Goal: Transaction & Acquisition: Purchase product/service

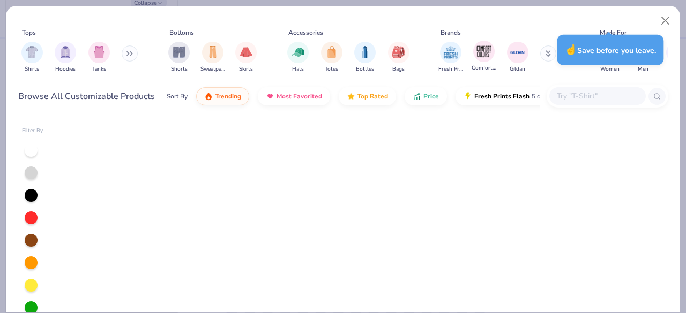
scroll to position [3367, 0]
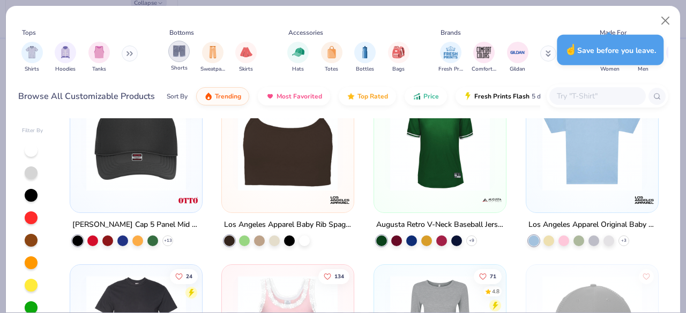
click at [184, 47] on img "filter for Shorts" at bounding box center [179, 51] width 12 height 12
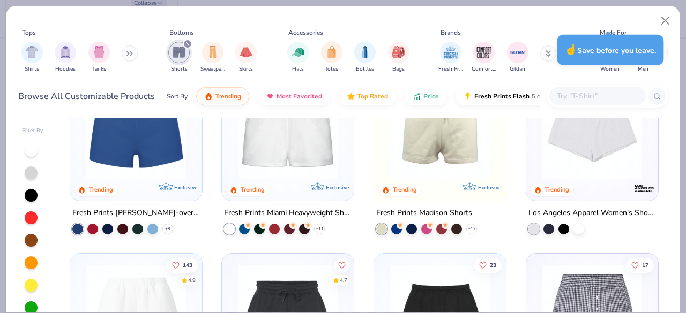
scroll to position [56, 0]
click at [428, 217] on div "Fresh Prints Madison Shorts" at bounding box center [424, 212] width 96 height 13
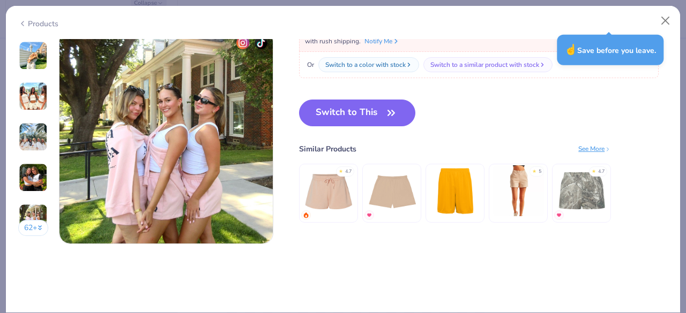
scroll to position [1347, 0]
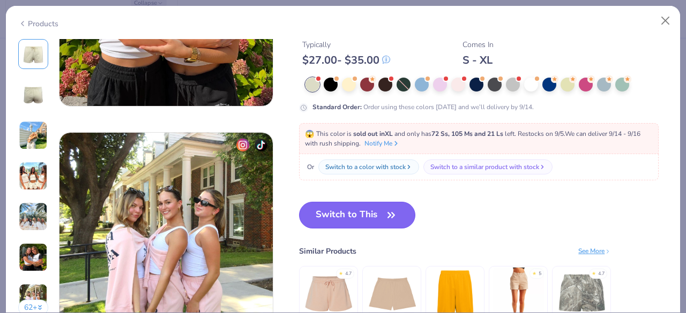
click at [333, 222] on button "Switch to This" at bounding box center [357, 215] width 116 height 27
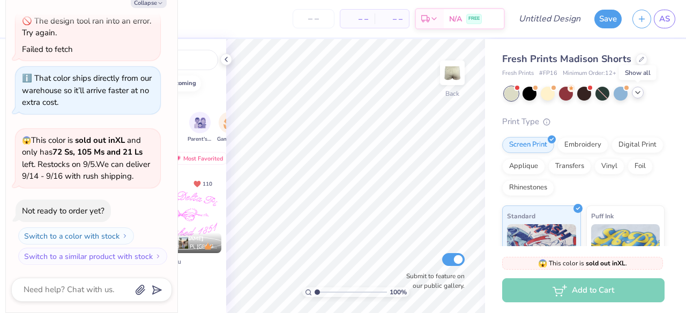
click at [640, 94] on icon at bounding box center [637, 92] width 9 height 9
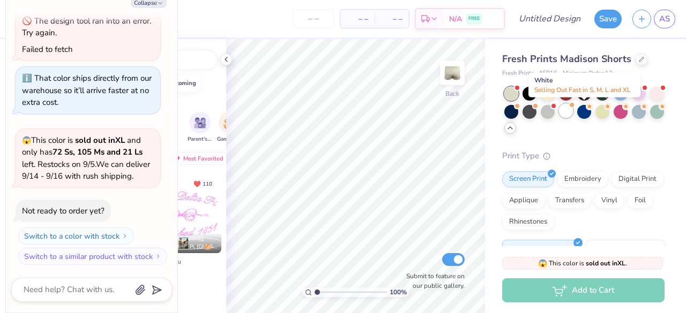
click at [573, 111] on div at bounding box center [566, 111] width 14 height 14
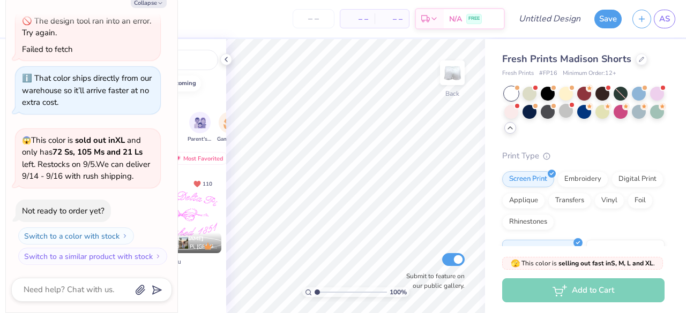
scroll to position [385, 0]
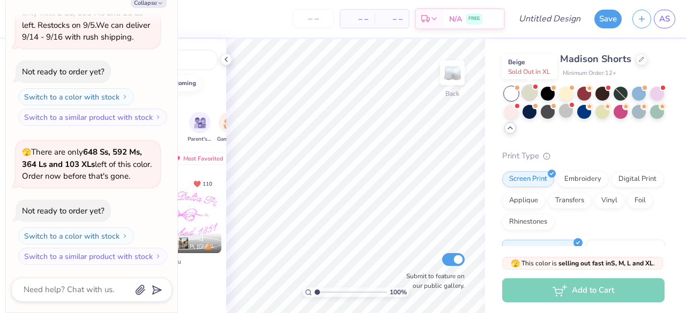
click at [528, 91] on div at bounding box center [529, 93] width 14 height 14
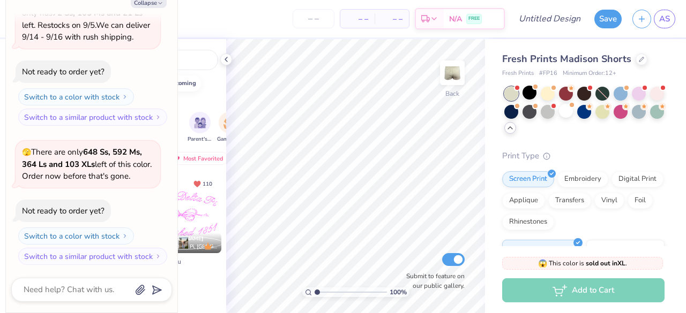
scroll to position [536, 0]
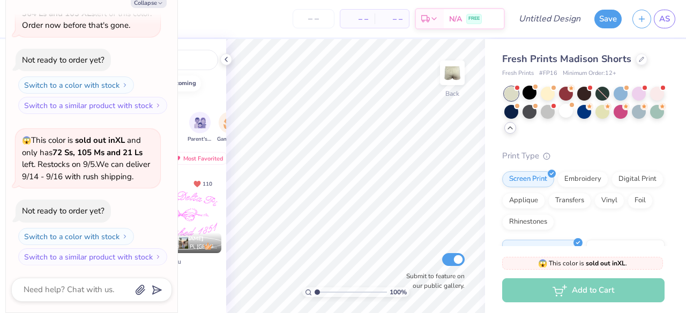
click at [539, 94] on div at bounding box center [584, 111] width 160 height 48
click at [546, 96] on div at bounding box center [547, 93] width 14 height 14
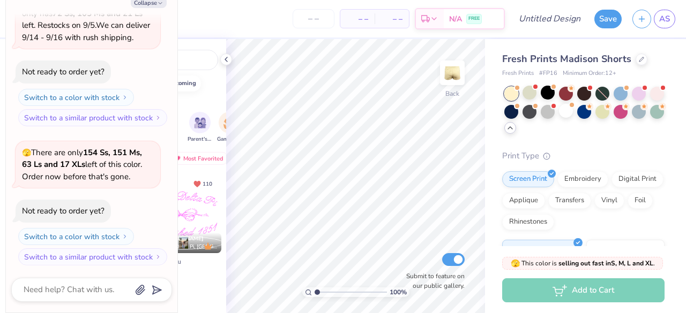
click at [555, 97] on div at bounding box center [584, 111] width 160 height 48
click at [562, 96] on div at bounding box center [566, 93] width 14 height 14
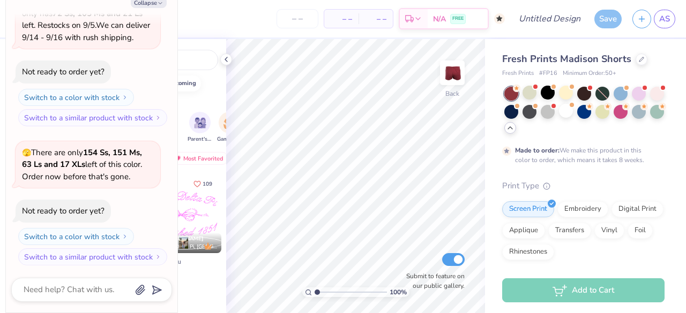
scroll to position [764, 0]
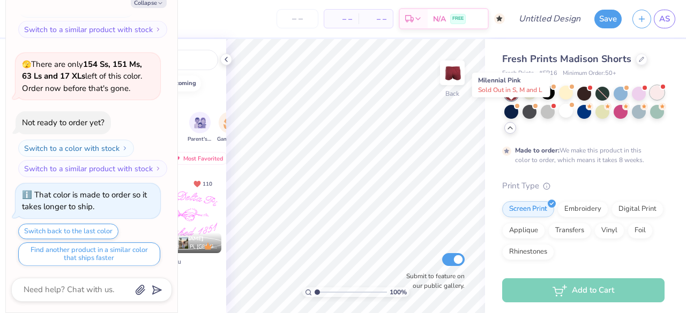
click at [650, 100] on div at bounding box center [657, 93] width 14 height 14
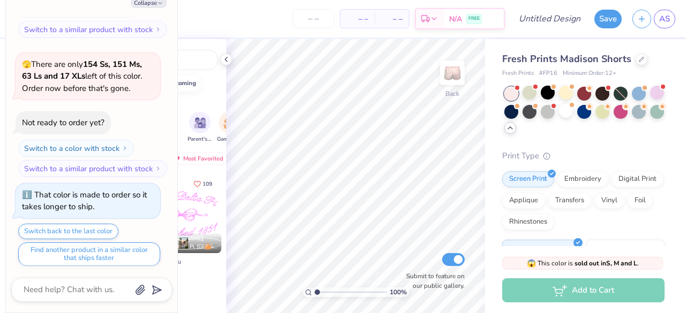
scroll to position [968, 0]
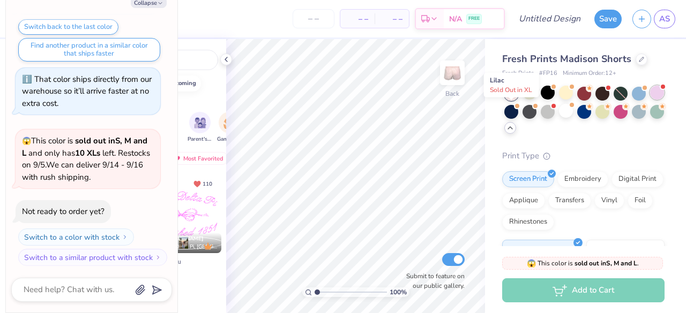
click at [650, 100] on div at bounding box center [657, 93] width 14 height 14
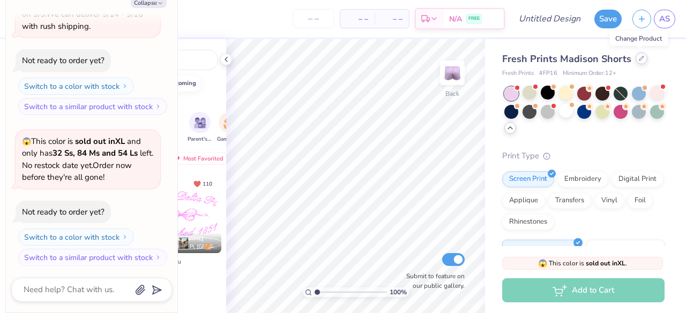
click at [638, 59] on icon at bounding box center [640, 58] width 5 height 5
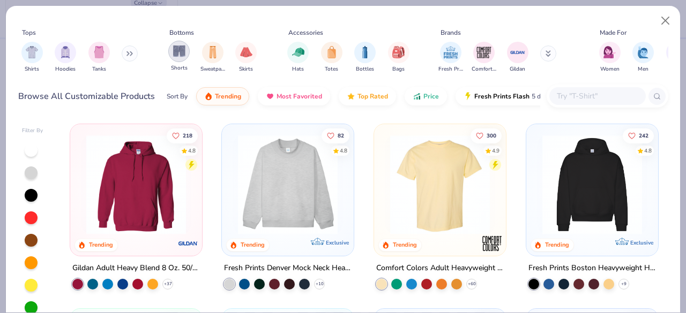
click at [176, 56] on img "filter for Shorts" at bounding box center [179, 51] width 12 height 12
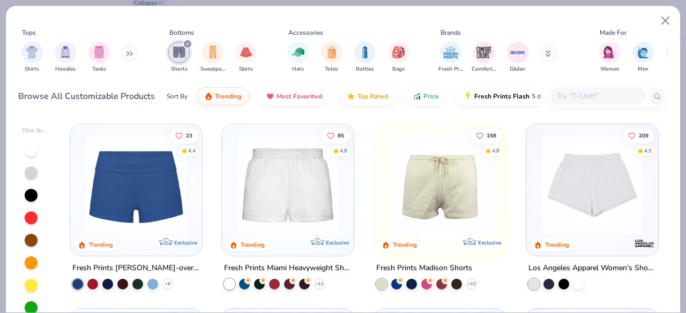
click at [251, 268] on div "Fresh Prints Miami Heavyweight Shorts" at bounding box center [287, 268] width 127 height 13
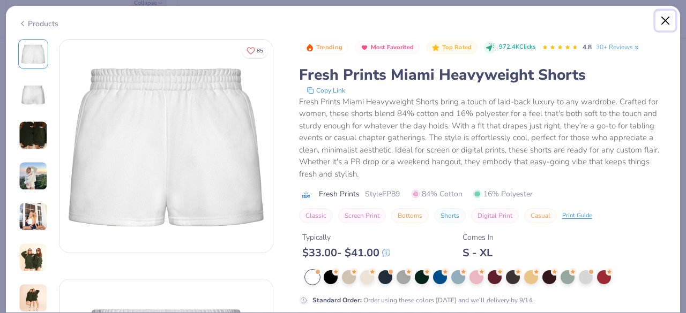
click at [662, 24] on button "Close" at bounding box center [665, 21] width 20 height 20
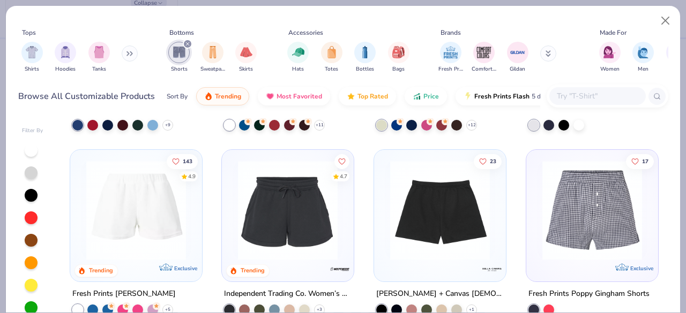
scroll to position [130, 0]
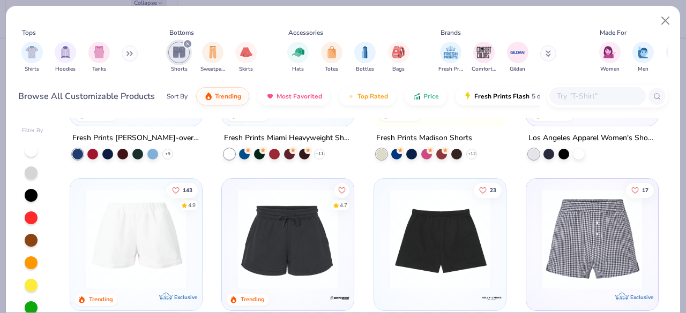
click at [588, 132] on div "Los Angeles Apparel Women's Shorts" at bounding box center [591, 138] width 127 height 13
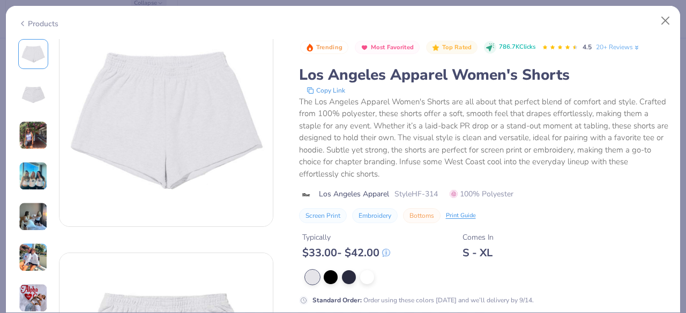
scroll to position [36, 0]
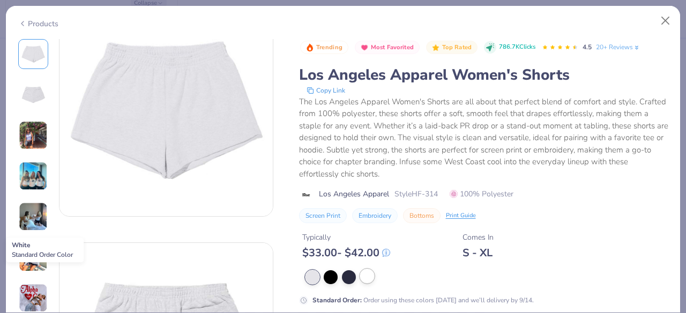
click at [370, 280] on div at bounding box center [367, 276] width 14 height 14
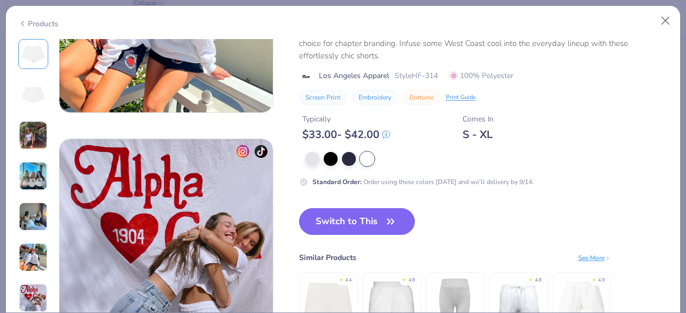
scroll to position [1341, 0]
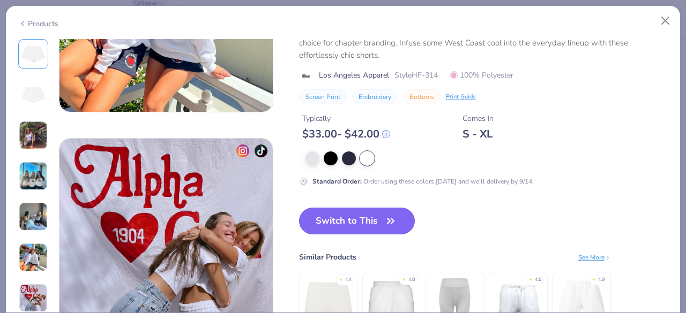
click at [356, 222] on button "Switch to This" at bounding box center [357, 221] width 116 height 27
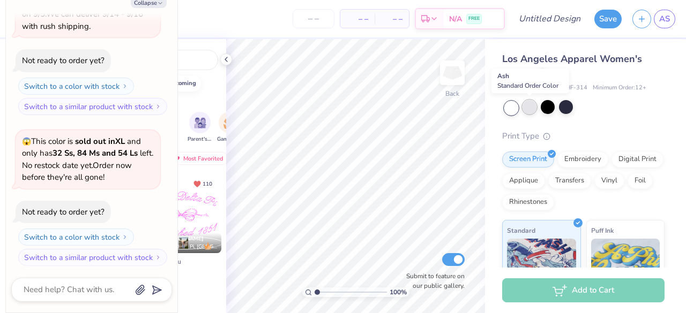
click at [530, 109] on div at bounding box center [529, 107] width 14 height 14
click at [514, 108] on div at bounding box center [511, 108] width 14 height 14
click at [531, 102] on div at bounding box center [529, 107] width 14 height 14
click at [549, 111] on div at bounding box center [547, 107] width 14 height 14
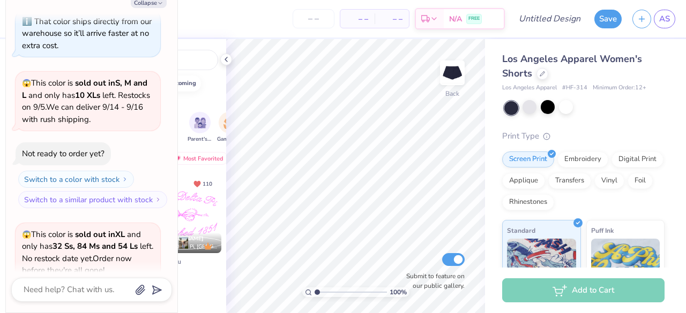
scroll to position [1119, 0]
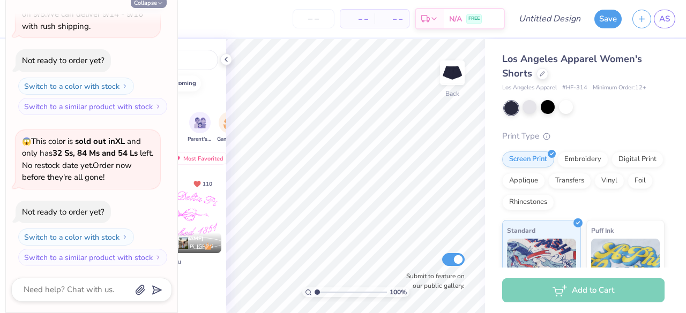
click at [153, 2] on button "Collapse" at bounding box center [149, 2] width 36 height 11
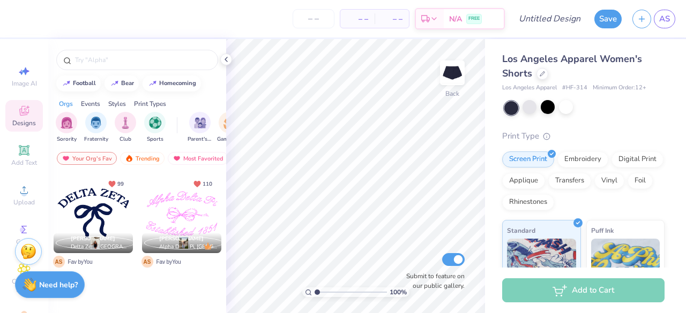
type textarea "x"
click at [529, 110] on div at bounding box center [529, 107] width 14 height 14
click at [561, 114] on div at bounding box center [584, 108] width 160 height 14
click at [563, 110] on div at bounding box center [566, 107] width 14 height 14
click at [543, 77] on div at bounding box center [542, 73] width 12 height 12
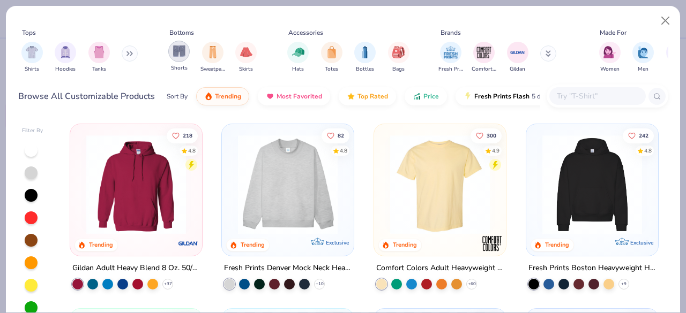
click at [174, 54] on img "filter for Shorts" at bounding box center [179, 51] width 12 height 12
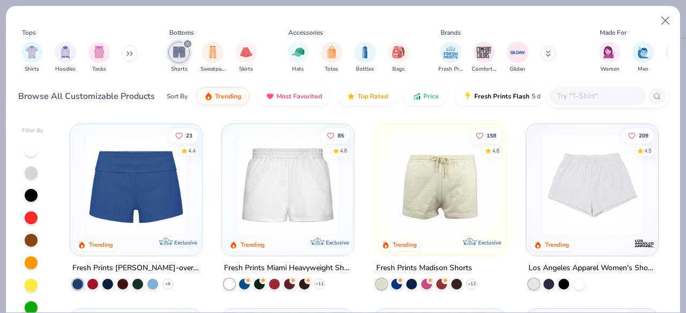
click at [542, 266] on div "Los Angeles Apparel Women's Shorts" at bounding box center [591, 268] width 127 height 13
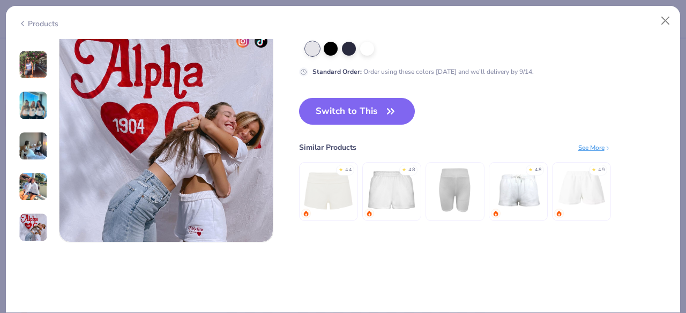
scroll to position [1445, 0]
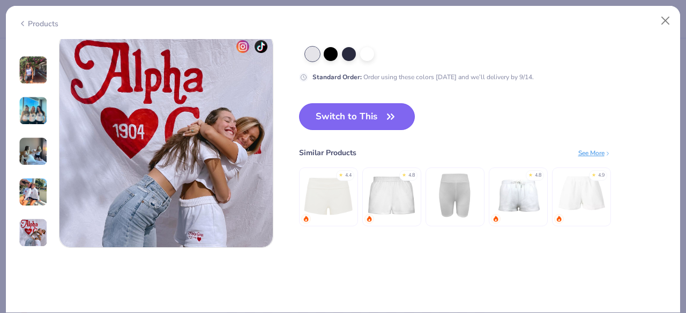
click at [362, 110] on button "Switch to This" at bounding box center [357, 116] width 116 height 27
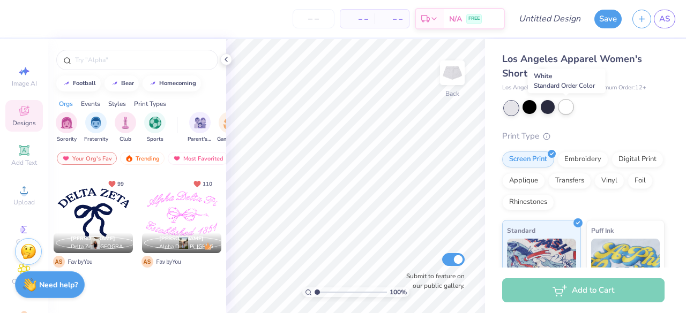
click at [568, 101] on div at bounding box center [566, 107] width 14 height 14
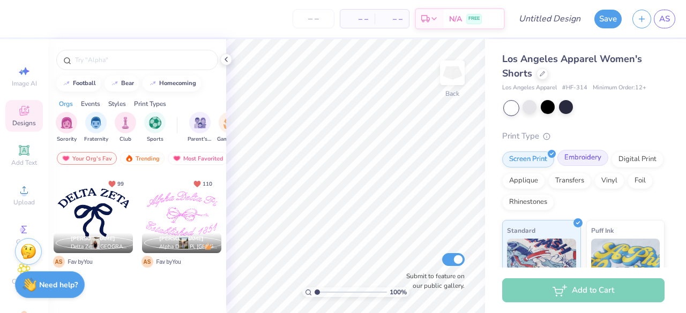
click at [592, 157] on div "Embroidery" at bounding box center [582, 158] width 51 height 16
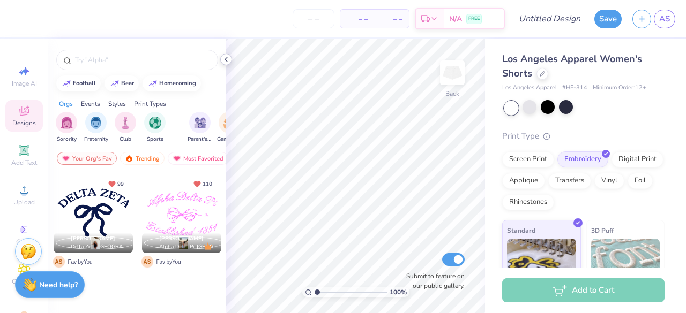
click at [231, 58] on div at bounding box center [226, 60] width 12 height 12
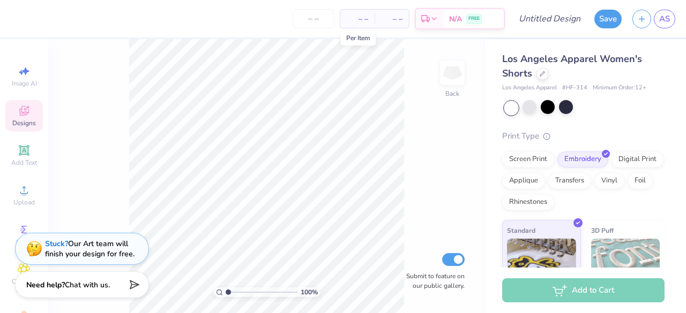
click at [355, 23] on span "– –" at bounding box center [357, 18] width 21 height 11
click at [359, 20] on span "– –" at bounding box center [357, 18] width 21 height 11
